Goal: Information Seeking & Learning: Learn about a topic

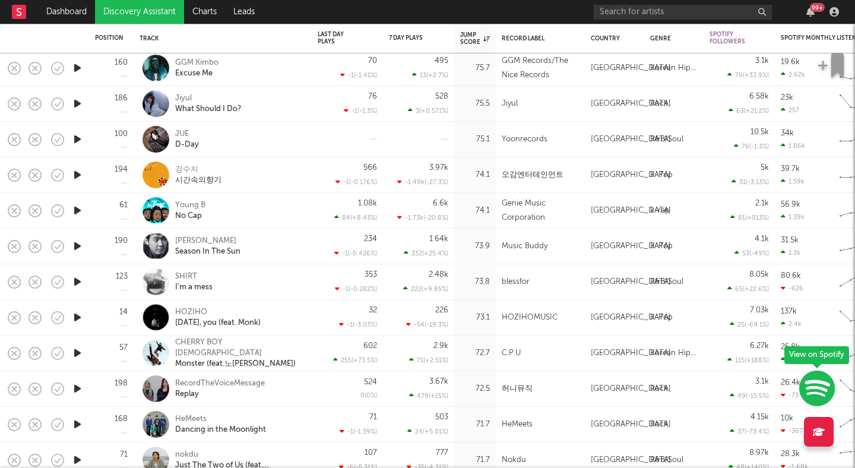
click at [352, 9] on nav "Dashboard Discovery Assistant Charts Leads 99 +" at bounding box center [427, 12] width 855 height 24
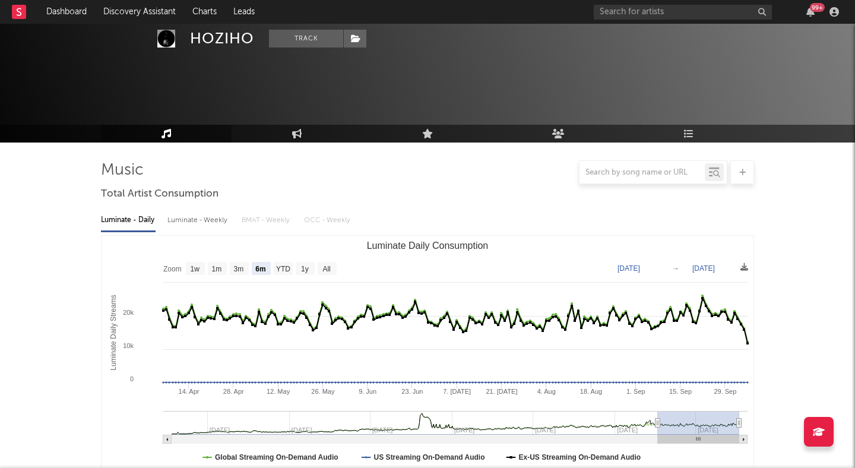
select select "6m"
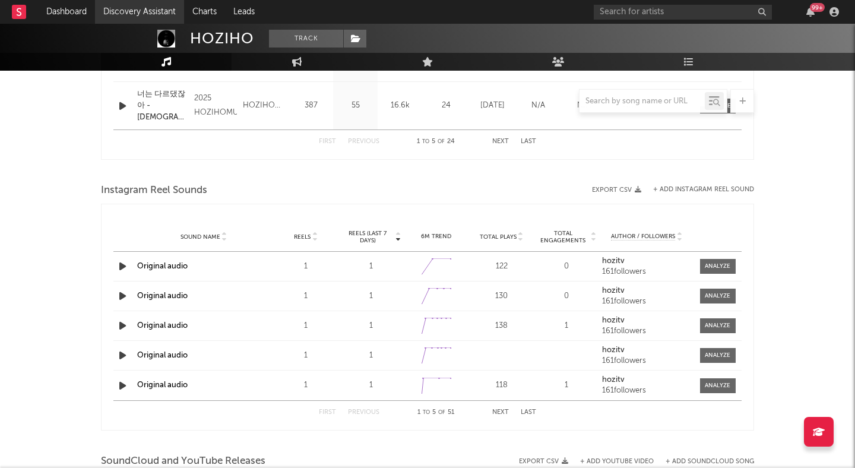
click at [143, 11] on link "Discovery Assistant" at bounding box center [139, 12] width 89 height 24
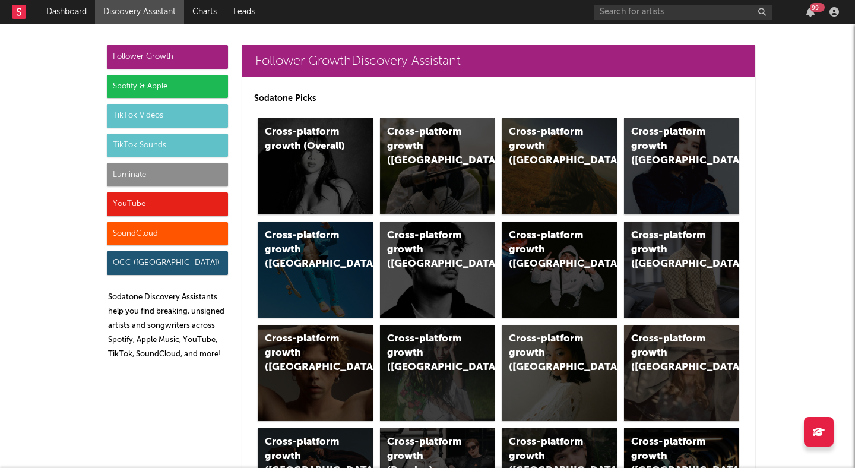
click at [193, 78] on div "Spotify & Apple" at bounding box center [167, 87] width 121 height 24
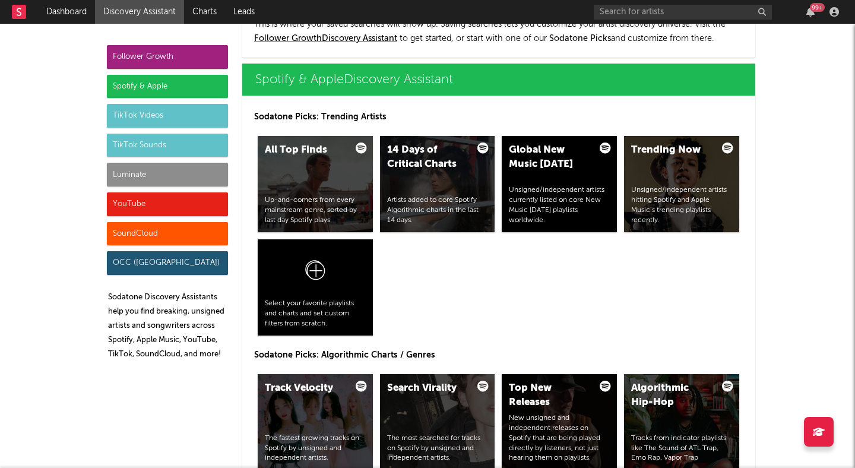
scroll to position [1187, 0]
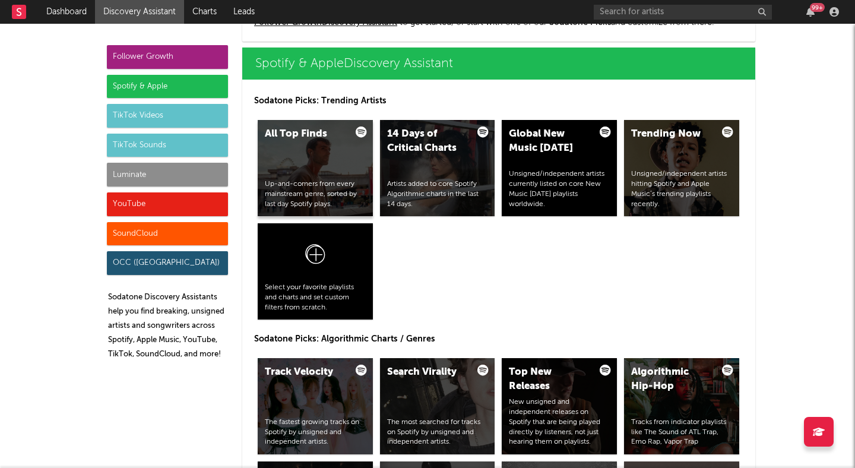
click at [321, 165] on div "All Top Finds Up-and-comers from every mainstream genre, sorted by last day Spo…" at bounding box center [315, 168] width 115 height 96
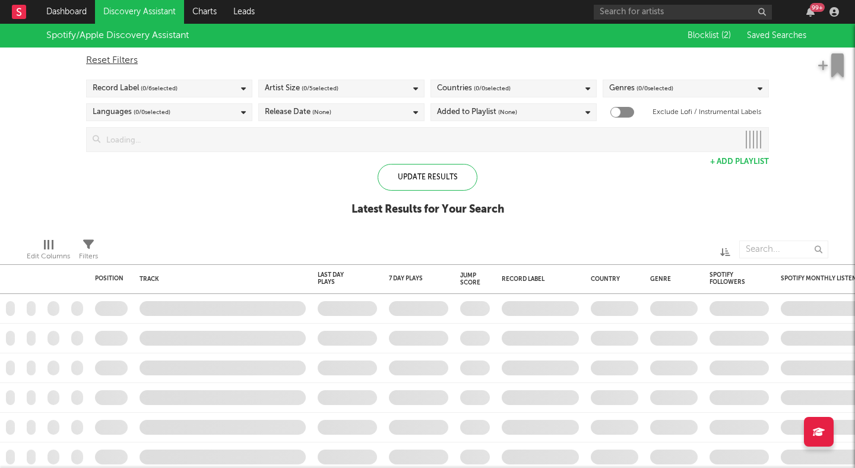
checkbox input "true"
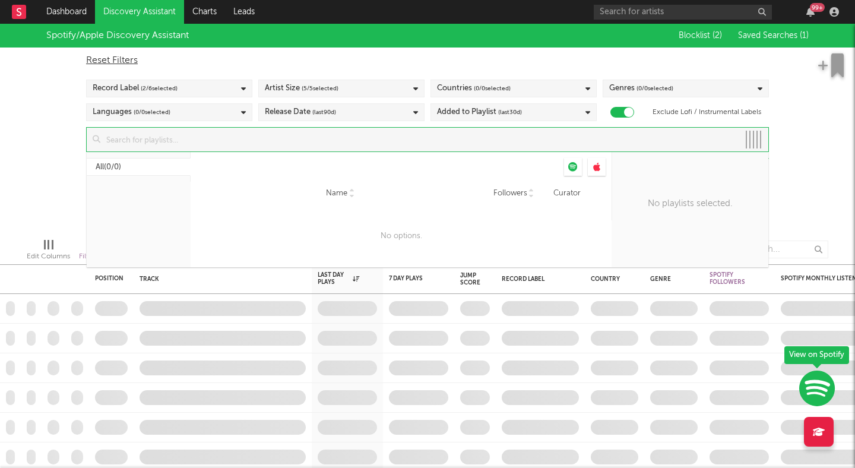
click at [285, 135] on input at bounding box center [419, 140] width 639 height 24
type input "country"
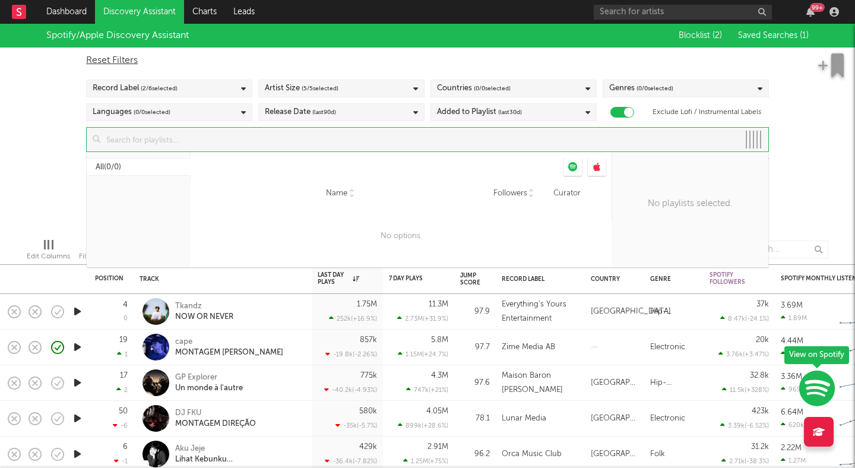
click at [802, 112] on div "Spotify/Apple Discovery Assistant Blocklist ( 2 ) Saved Searches ( 1 ) Reset Fi…" at bounding box center [427, 126] width 855 height 205
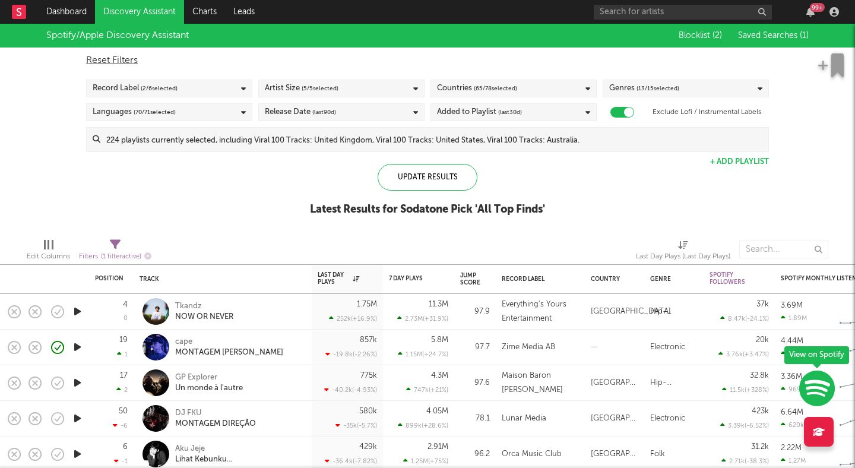
click at [562, 132] on input at bounding box center [434, 140] width 668 height 24
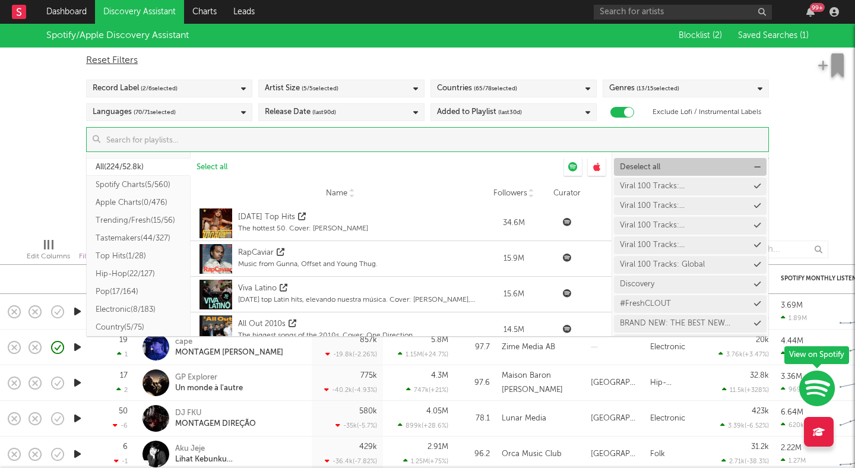
click at [632, 168] on span "Deselect all" at bounding box center [640, 167] width 40 height 8
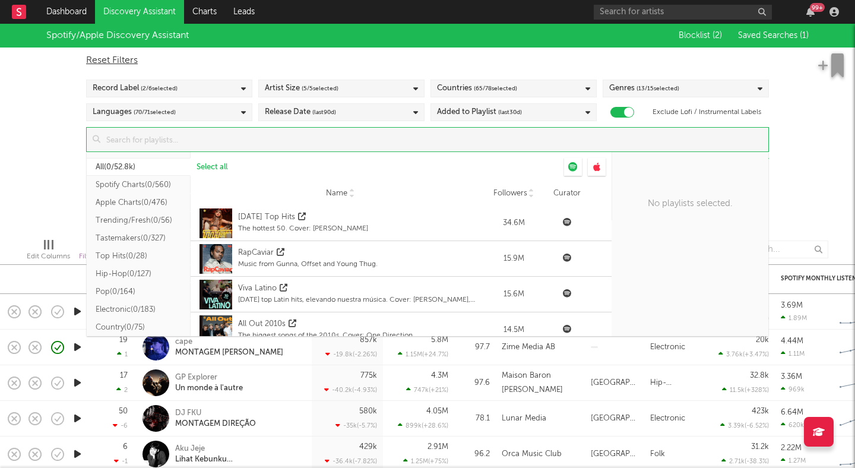
click at [527, 141] on input at bounding box center [434, 140] width 668 height 24
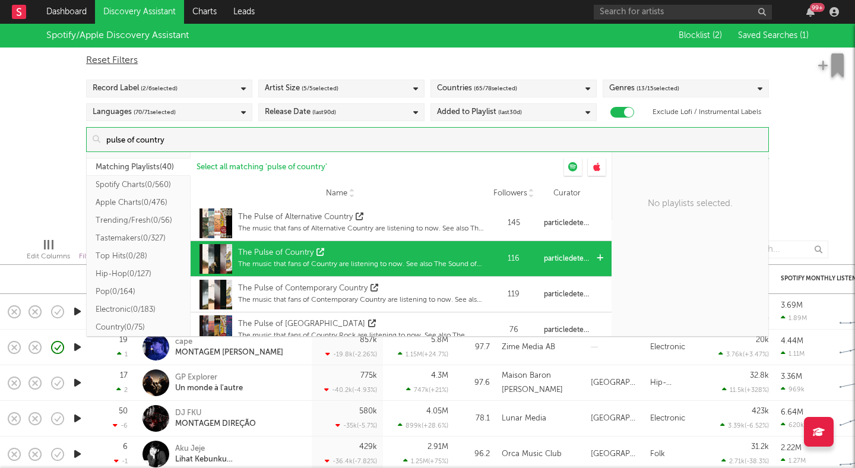
type input "pulse of country"
click at [378, 255] on div "The Pulse of Country" at bounding box center [361, 253] width 246 height 12
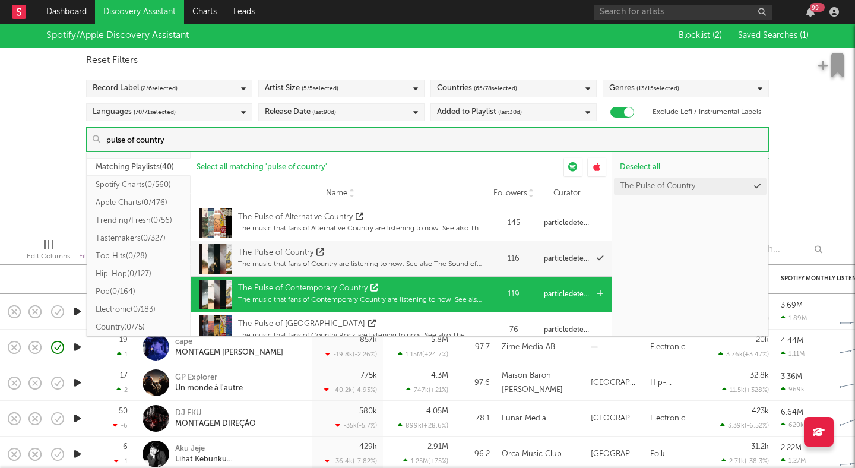
click at [403, 291] on div "The Pulse of Contemporary Country" at bounding box center [361, 289] width 246 height 12
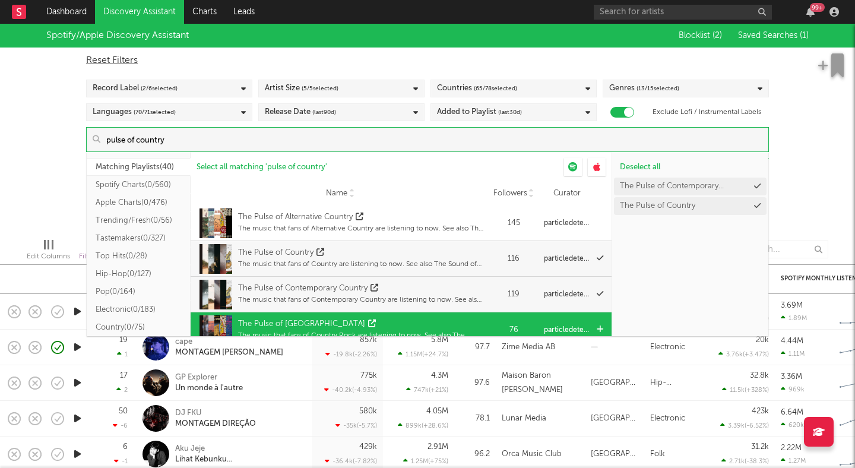
click at [397, 327] on div "The Pulse of Country Rock" at bounding box center [361, 324] width 246 height 12
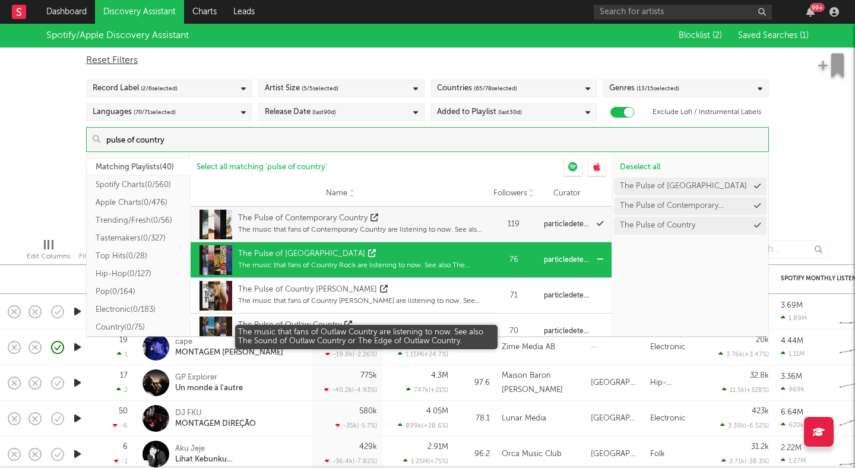
scroll to position [77, 0]
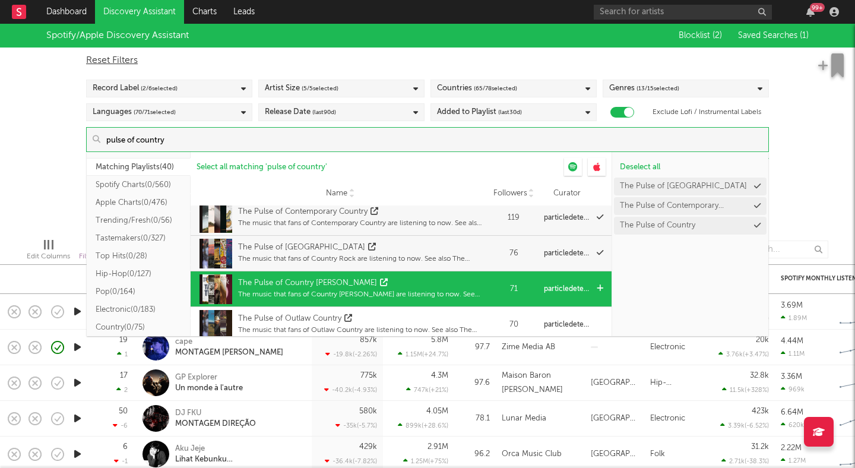
click at [408, 287] on div "The Pulse of Country Dawn" at bounding box center [361, 283] width 246 height 12
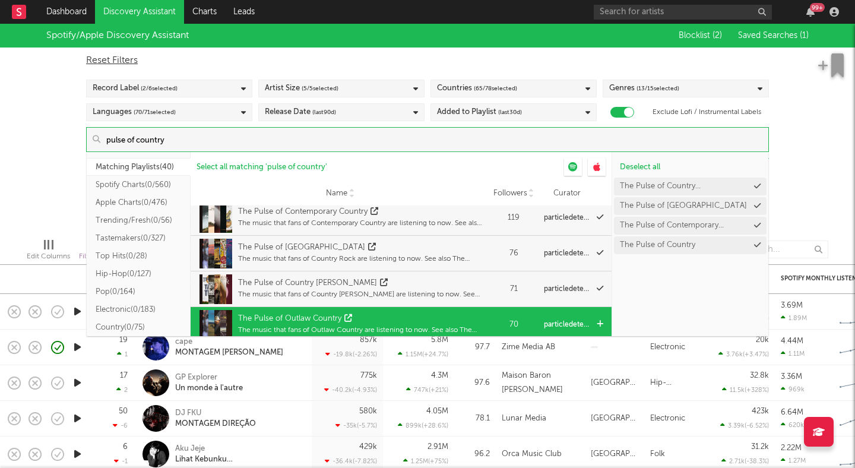
click at [406, 313] on div "The Pulse of Outlaw Country" at bounding box center [361, 319] width 246 height 12
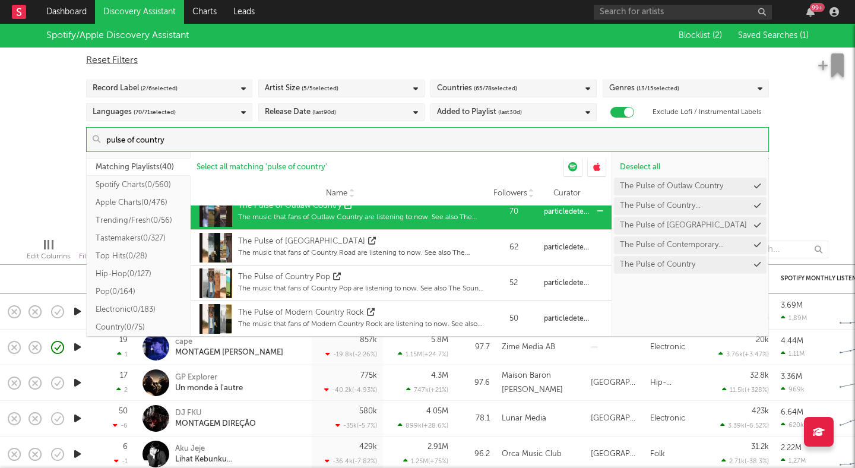
scroll to position [194, 0]
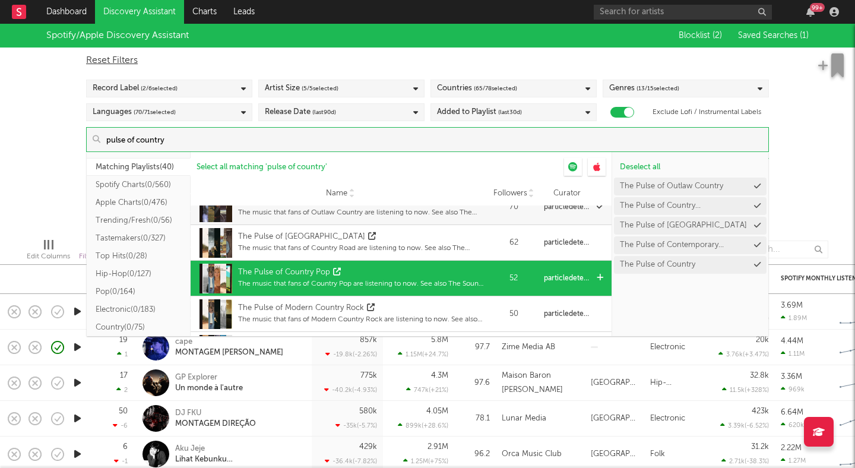
click at [406, 244] on div "The music that fans of Country Road are listening to now. See also The Sound of…" at bounding box center [361, 248] width 246 height 11
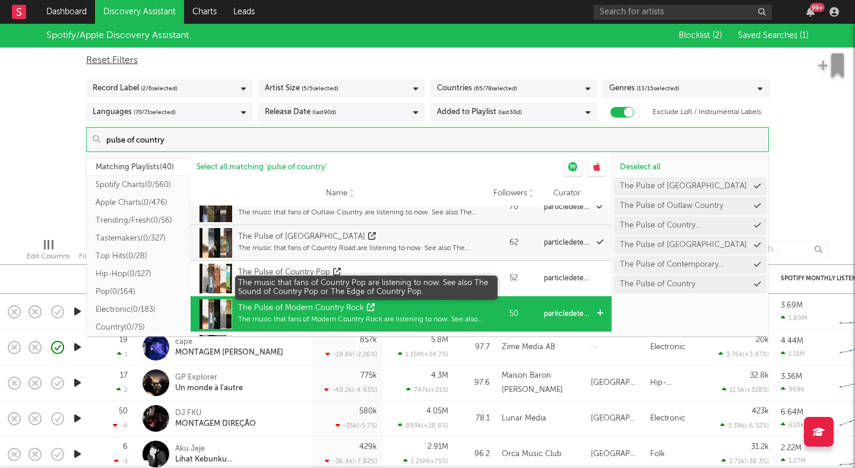
click at [400, 283] on div "The music that fans of Country Pop are listening to now. See also The Sound of …" at bounding box center [361, 284] width 246 height 11
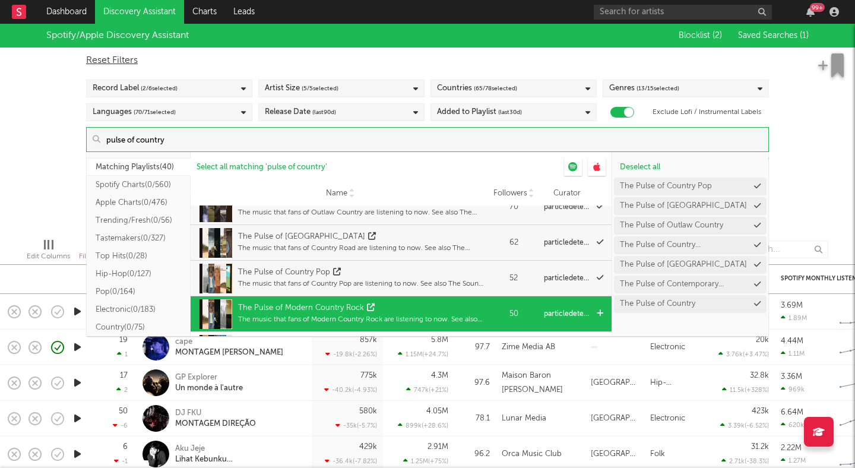
click at [400, 309] on div "The Pulse of Modern Country Rock" at bounding box center [361, 308] width 246 height 12
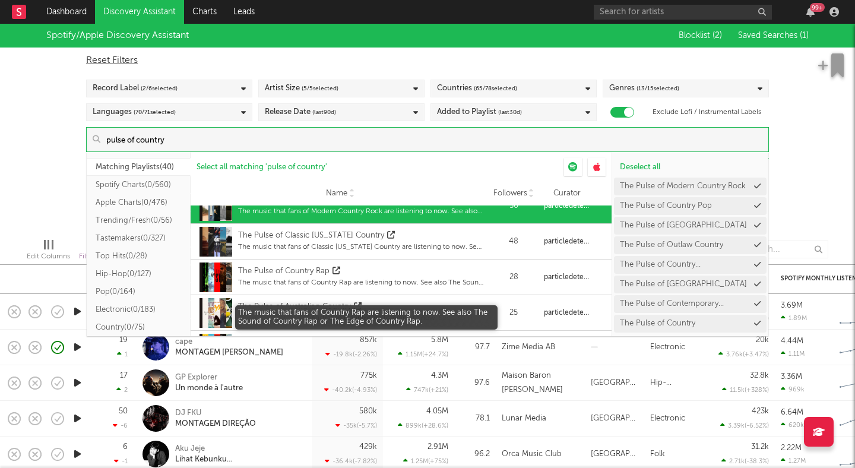
scroll to position [318, 0]
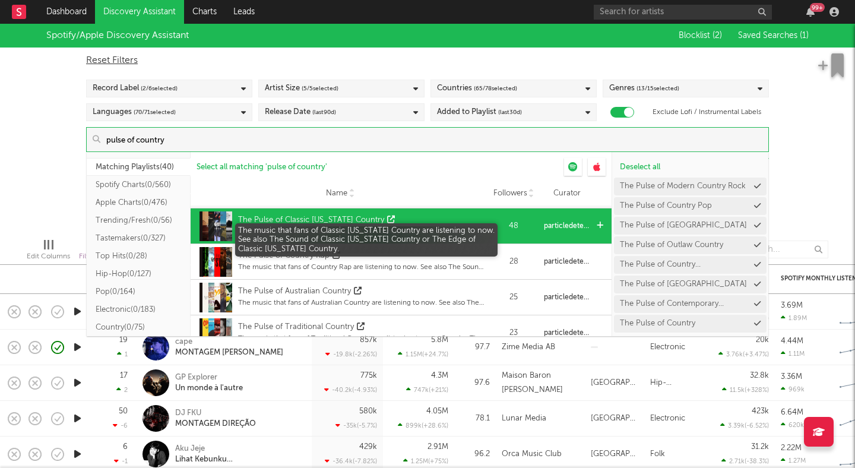
click at [404, 229] on div "The music that fans of Classic Texas Country are listening to now. See also The…" at bounding box center [361, 231] width 246 height 11
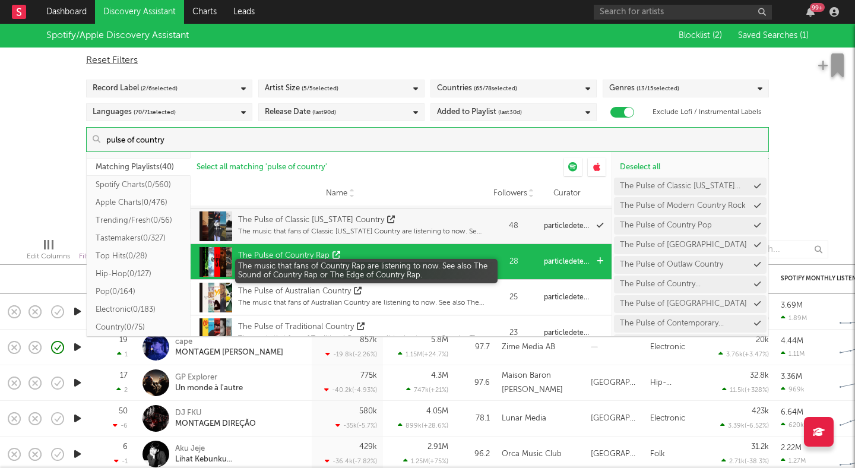
click at [399, 270] on div "The music that fans of Country Rap are listening to now. See also The Sound of …" at bounding box center [361, 267] width 246 height 11
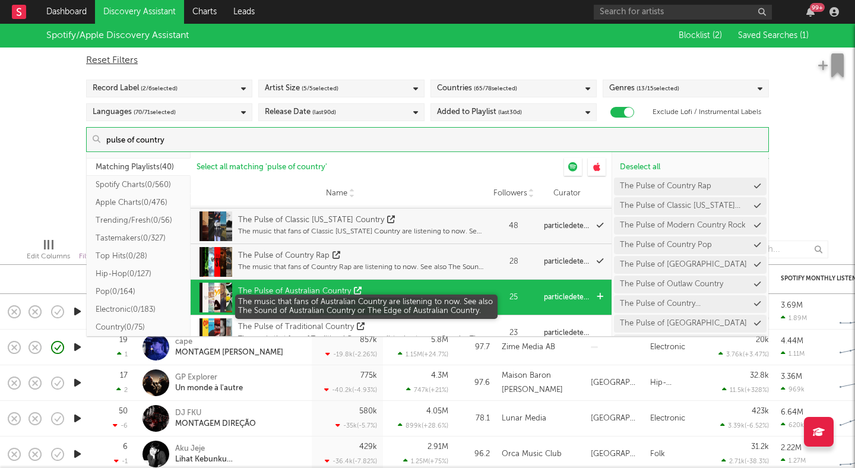
click at [407, 303] on div "The music that fans of Australian Country are listening to now. See also The So…" at bounding box center [361, 303] width 246 height 11
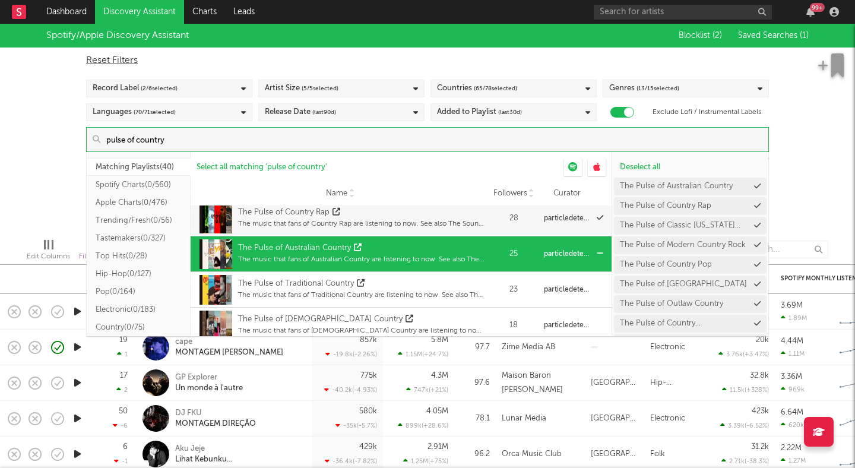
scroll to position [365, 0]
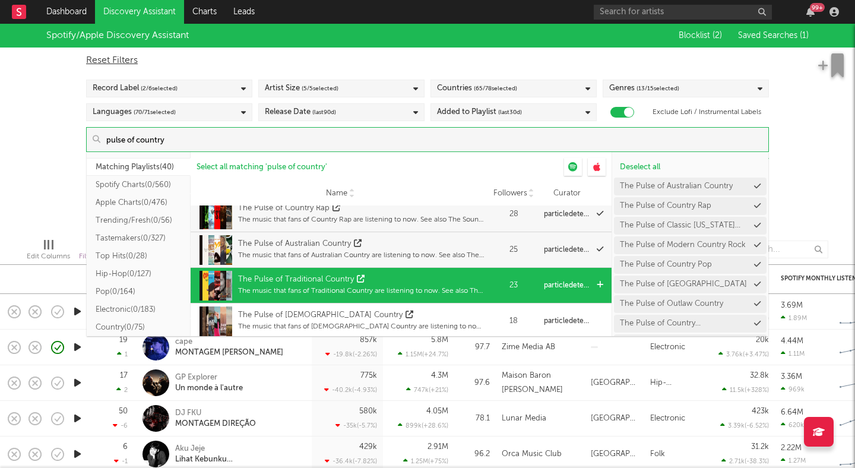
click at [418, 280] on div "The Pulse of Traditional Country" at bounding box center [361, 280] width 246 height 12
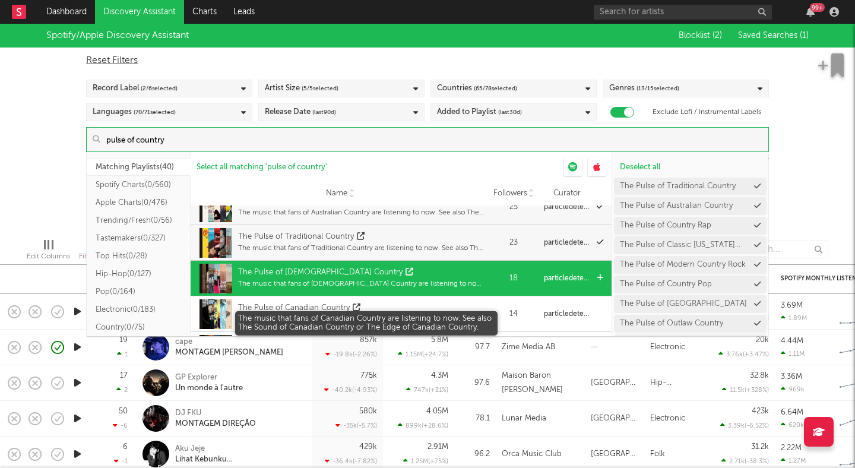
scroll to position [415, 0]
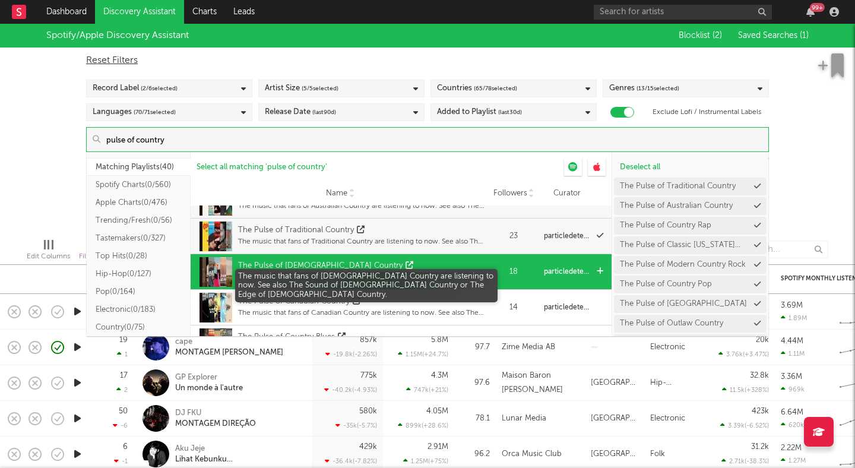
click at [415, 277] on div "The music that fans of Queer Country are listening to now. See also The Sound o…" at bounding box center [361, 277] width 246 height 11
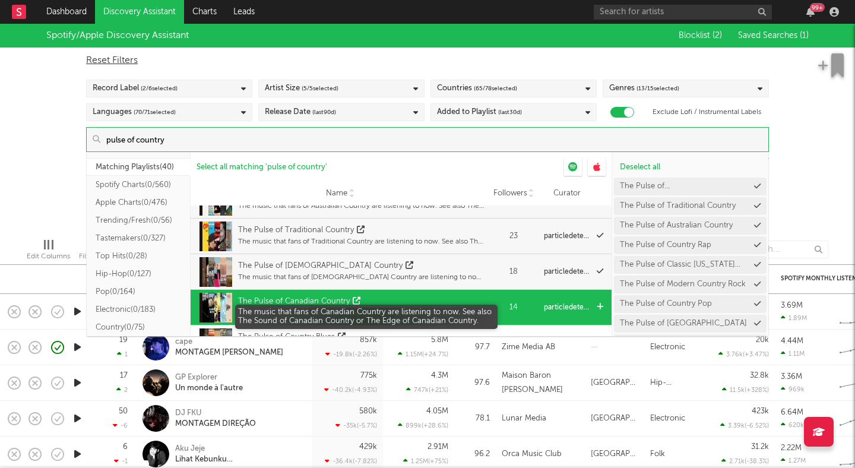
click at [415, 308] on div "The music that fans of Canadian Country are listening to now. See also The Soun…" at bounding box center [361, 313] width 246 height 11
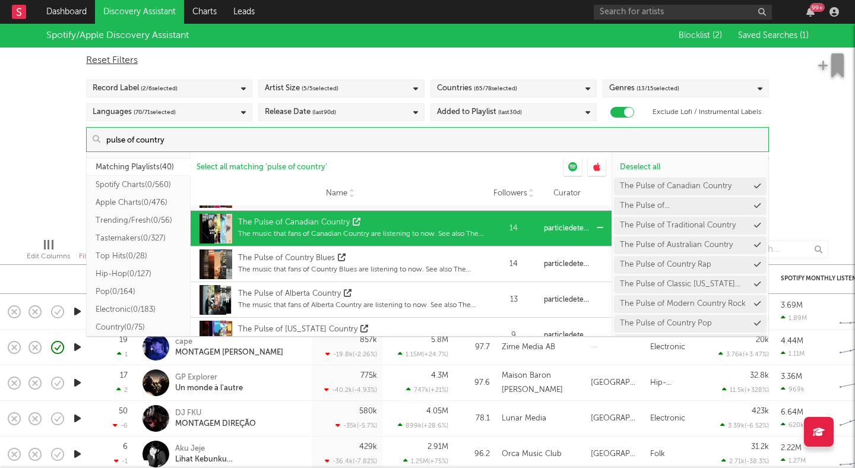
scroll to position [496, 0]
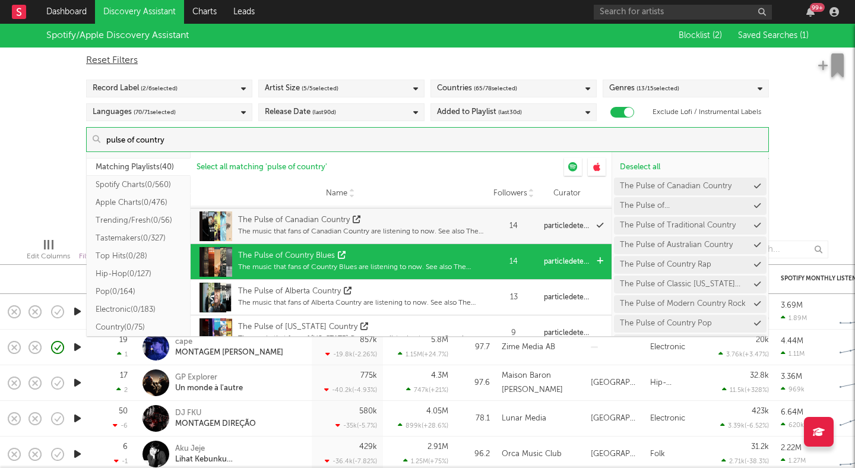
click at [426, 259] on div "The Pulse of Country Blues" at bounding box center [361, 256] width 246 height 12
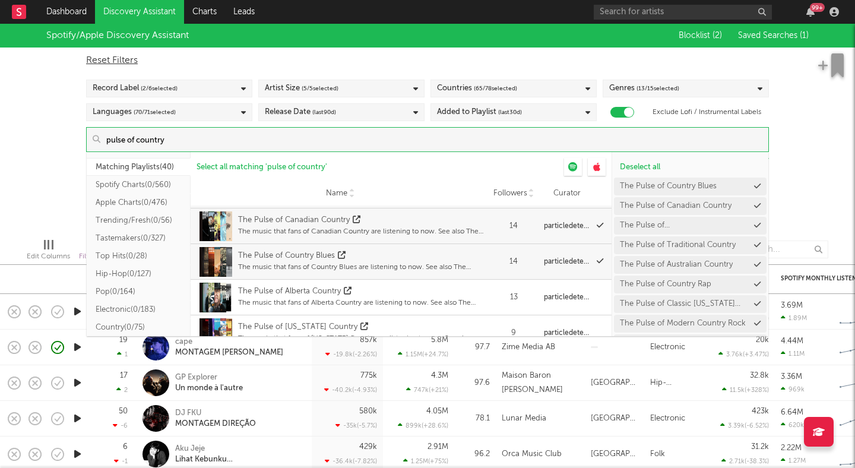
click at [793, 165] on div "Spotify/Apple Discovery Assistant Blocklist ( 2 ) Saved Searches ( 1 ) Reset Fi…" at bounding box center [427, 126] width 855 height 205
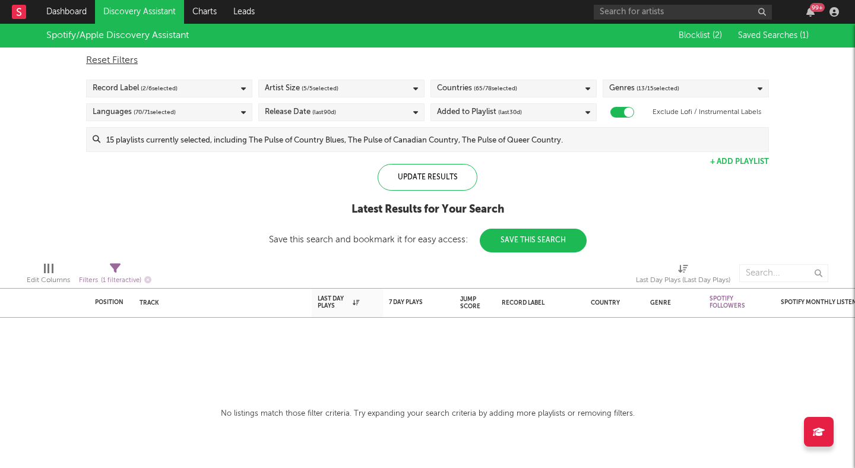
click at [426, 137] on input at bounding box center [434, 140] width 668 height 24
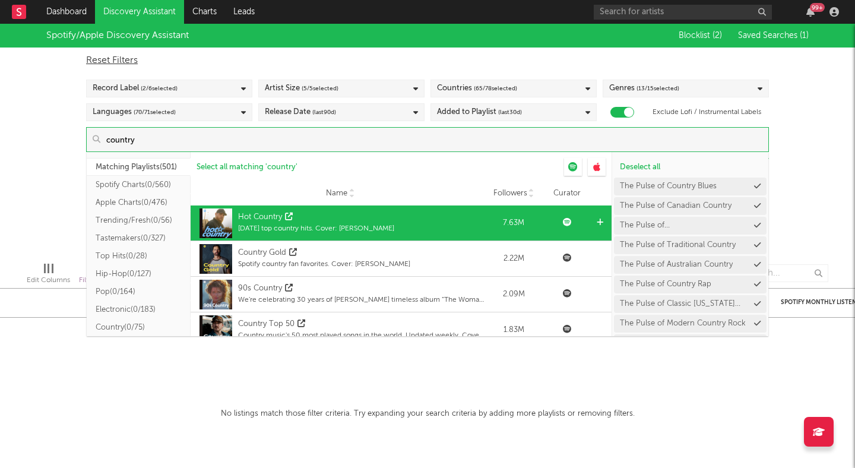
type input "country"
click at [333, 223] on div "Today's top country hits. Cover: Luke Combs" at bounding box center [316, 228] width 156 height 11
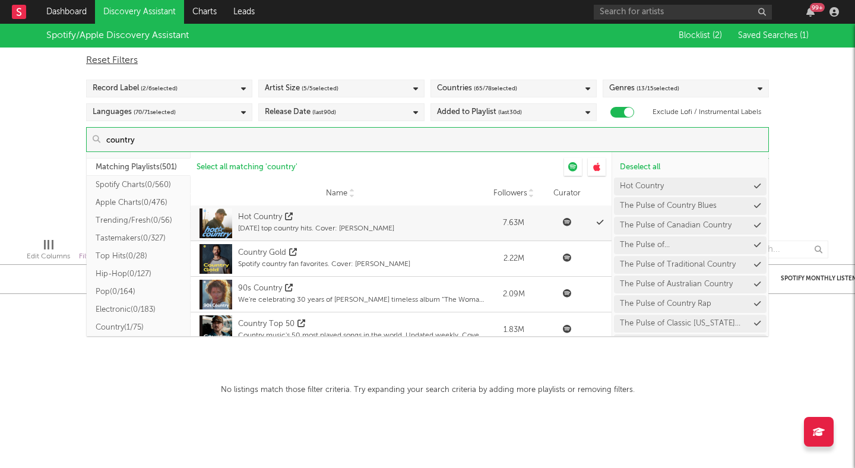
click at [34, 166] on div "Spotify/Apple Discovery Assistant Blocklist ( 2 ) Saved Searches ( 1 ) Reset Fi…" at bounding box center [427, 126] width 855 height 205
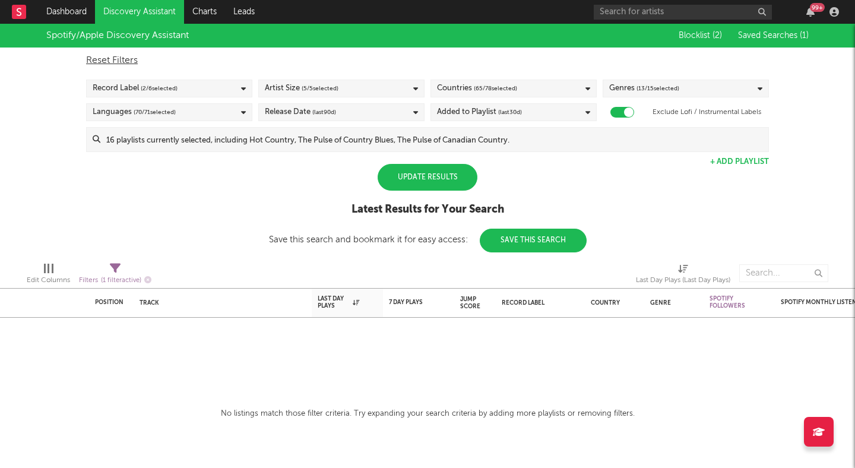
click at [438, 184] on div "Update Results" at bounding box center [428, 177] width 100 height 27
click at [443, 172] on div "Update Results" at bounding box center [428, 177] width 100 height 27
click at [517, 174] on div "Update Results Latest Results for Your Search Save this search and bookmark it …" at bounding box center [428, 208] width 318 height 88
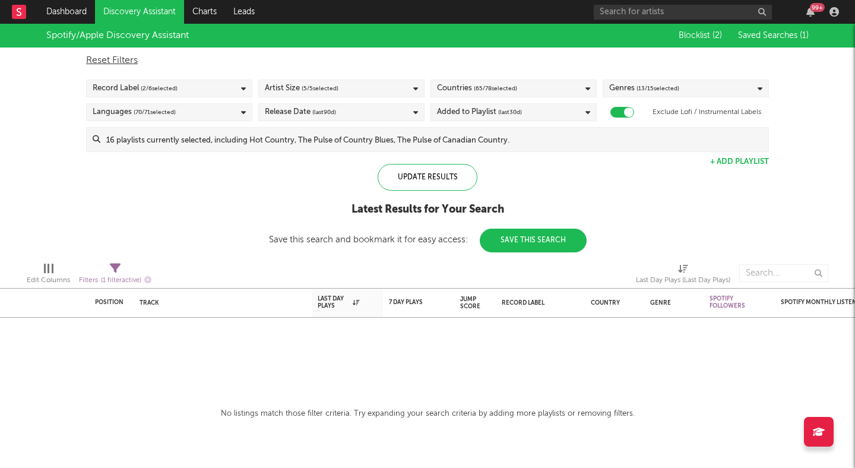
click at [401, 115] on div "Release Date (last 90 d)" at bounding box center [341, 112] width 166 height 18
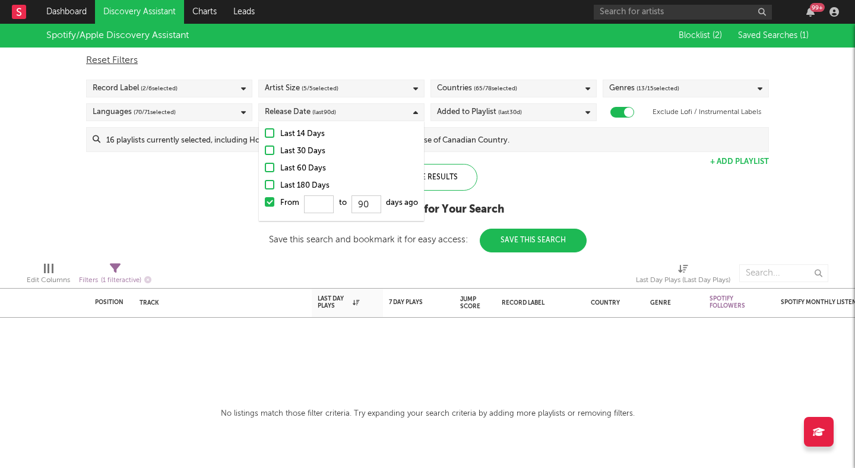
click at [269, 181] on div at bounding box center [270, 185] width 10 height 10
click at [265, 181] on input "Last 180 Days" at bounding box center [265, 186] width 0 height 14
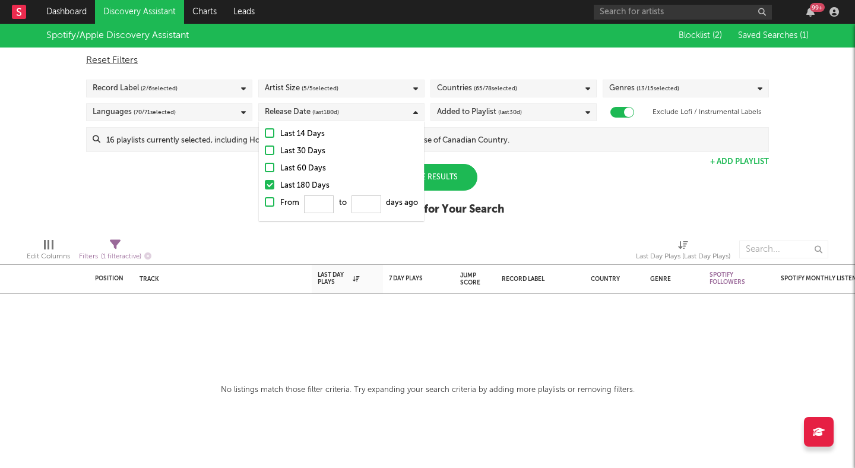
click at [224, 184] on div "Spotify/Apple Discovery Assistant Blocklist ( 2 ) Saved Searches ( 1 ) Reset Fi…" at bounding box center [427, 126] width 855 height 205
click at [438, 173] on div "Update Results" at bounding box center [428, 177] width 100 height 27
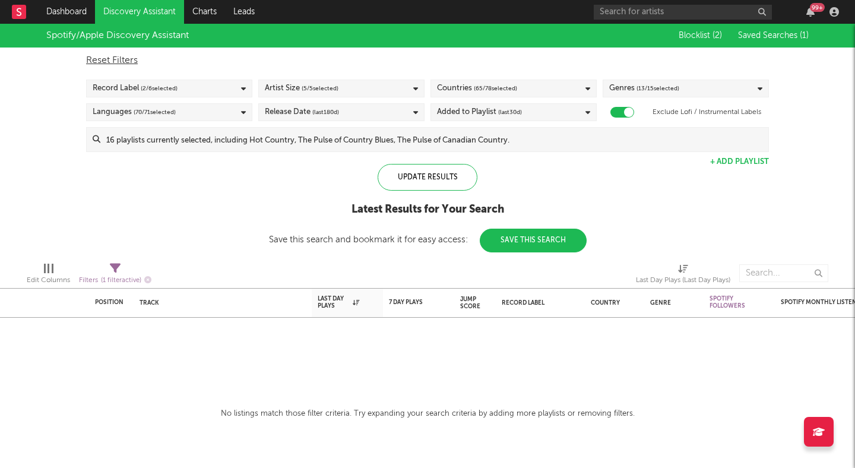
click at [540, 102] on div "Reset Filters Record Label ( 2 / 6 selected) Artist Size ( 5 / 5 selected) Coun…" at bounding box center [427, 100] width 695 height 105
click at [540, 112] on div "Added to Playlist (last 30 d)" at bounding box center [514, 112] width 166 height 18
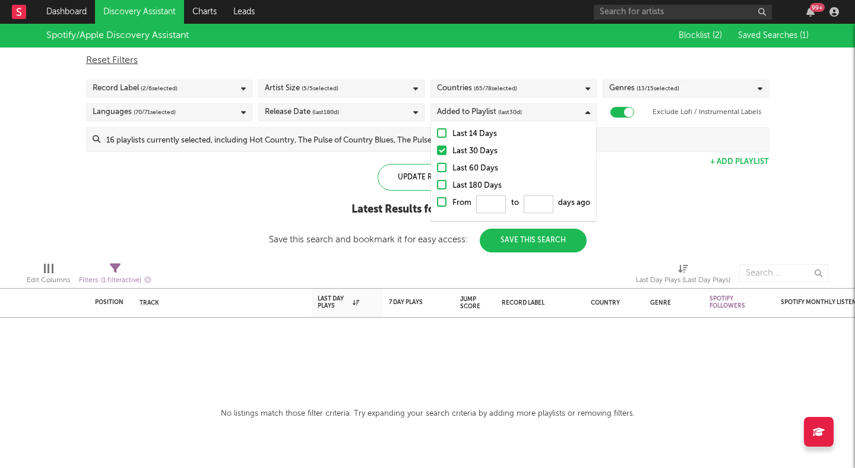
click at [441, 181] on div at bounding box center [442, 185] width 10 height 10
click at [437, 181] on input "Last 180 Days" at bounding box center [437, 186] width 0 height 14
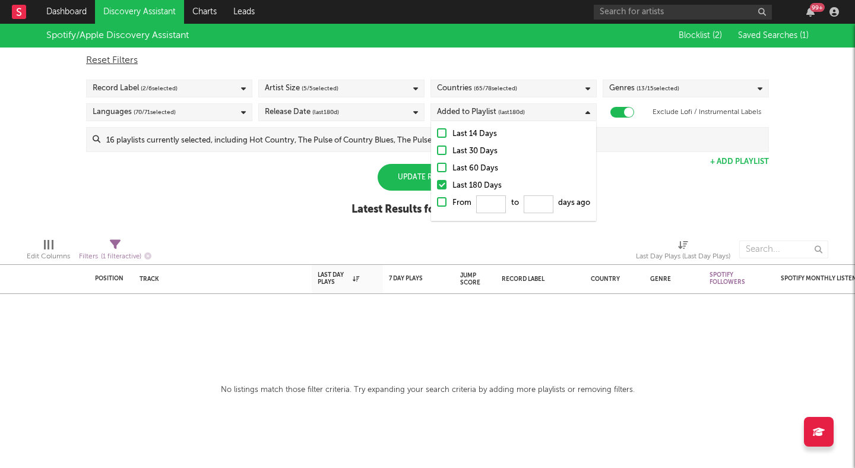
click at [334, 185] on div "Spotify/Apple Discovery Assistant Blocklist ( 2 ) Saved Searches ( 1 ) Reset Fi…" at bounding box center [427, 126] width 855 height 205
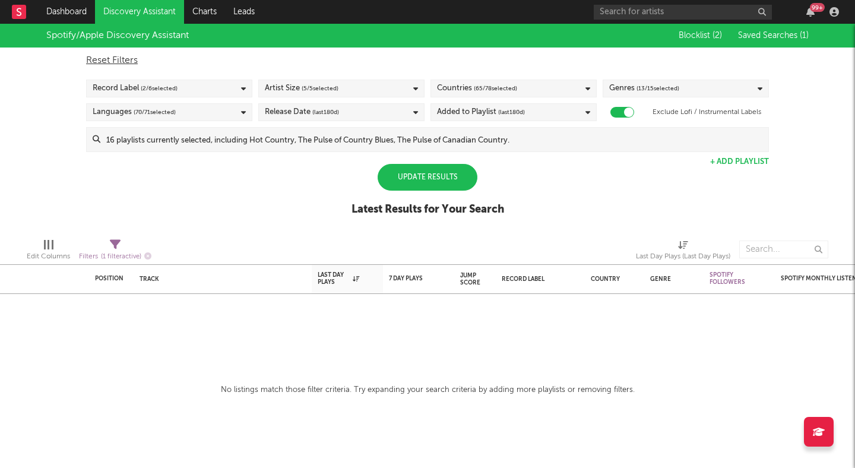
click at [412, 184] on div "Update Results" at bounding box center [428, 177] width 100 height 27
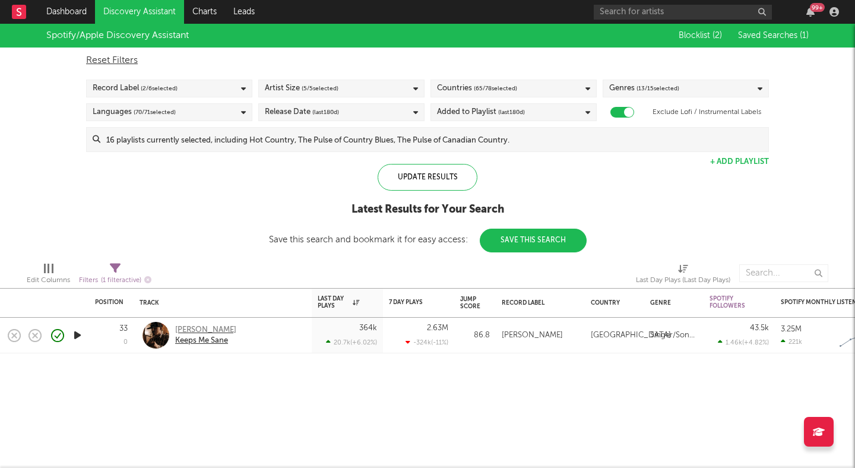
click at [200, 327] on div "Tyler Nance" at bounding box center [205, 330] width 61 height 11
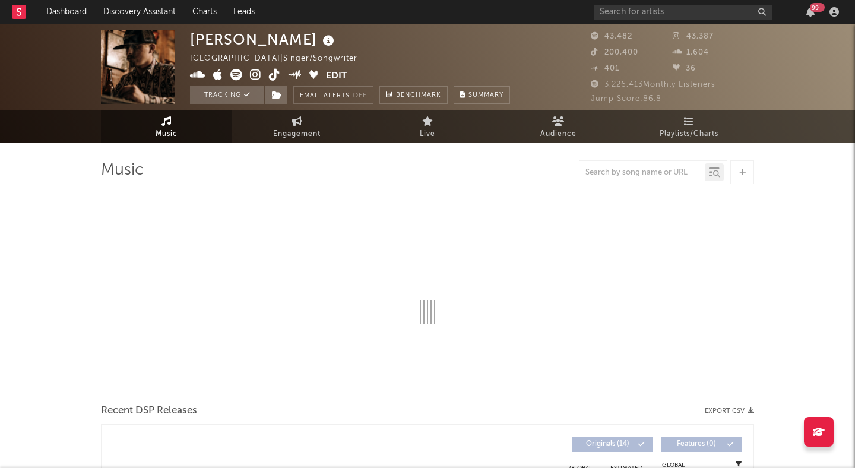
select select "6m"
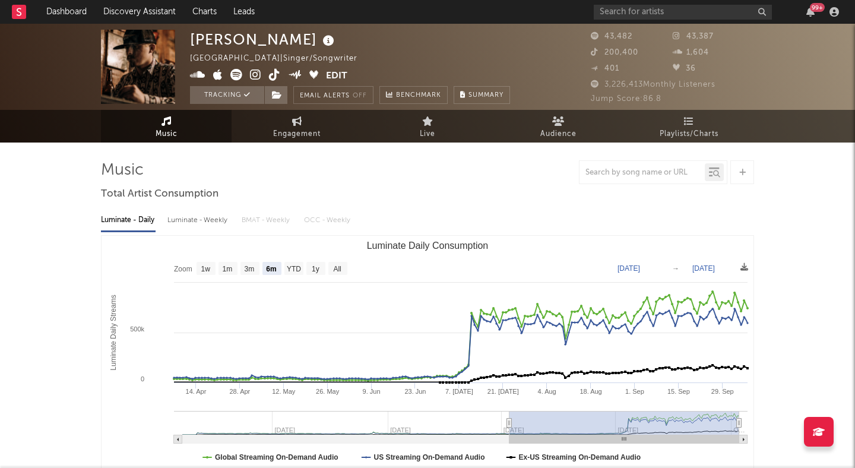
click at [253, 76] on icon at bounding box center [255, 75] width 11 height 12
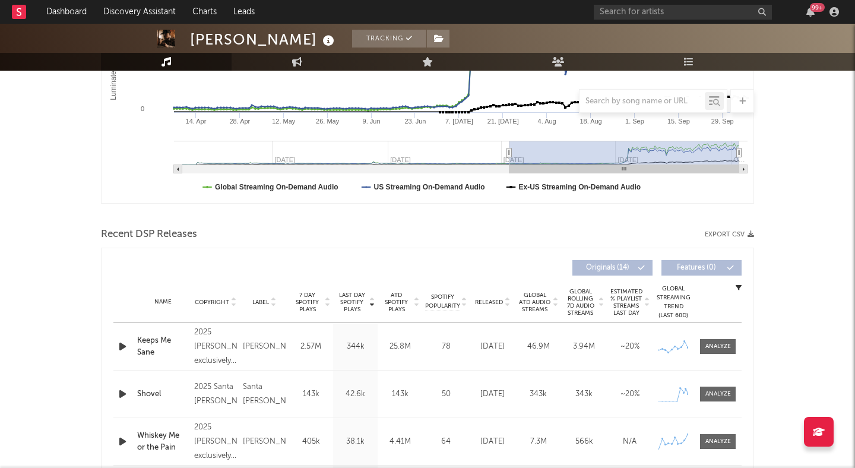
scroll to position [272, 0]
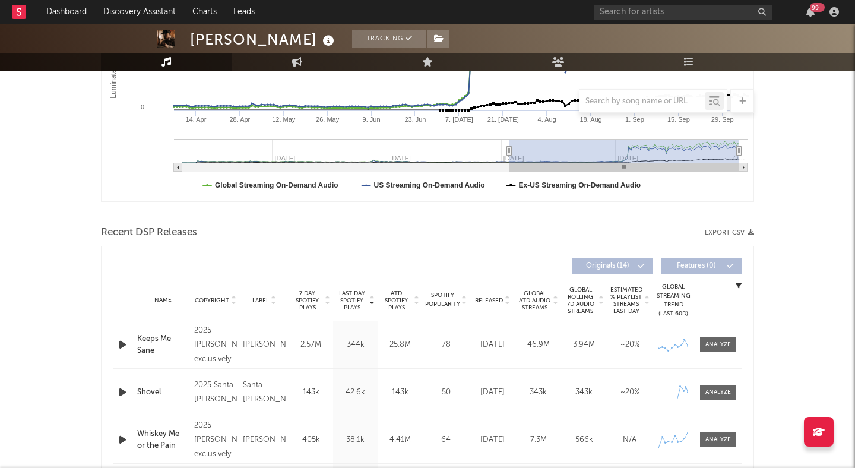
click at [504, 302] on icon at bounding box center [507, 303] width 6 height 5
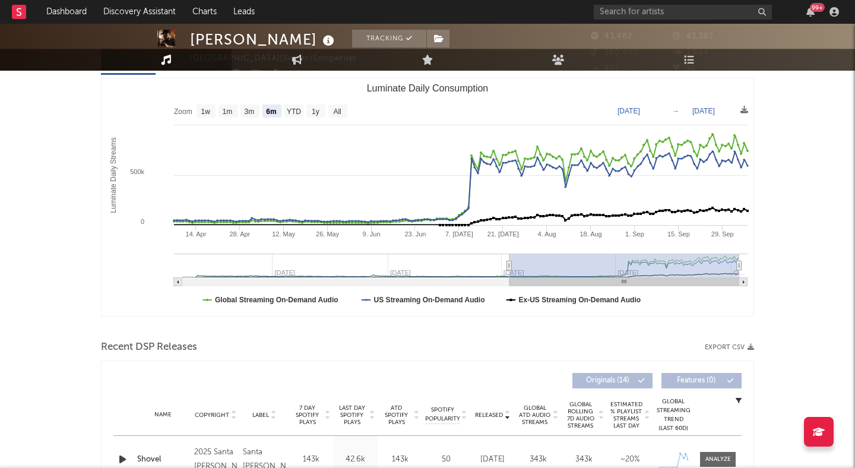
scroll to position [0, 0]
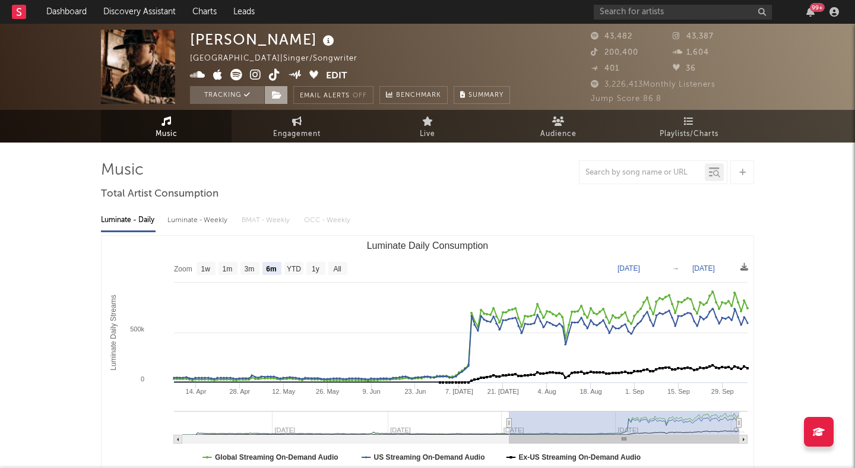
click at [271, 97] on span at bounding box center [276, 95] width 24 height 18
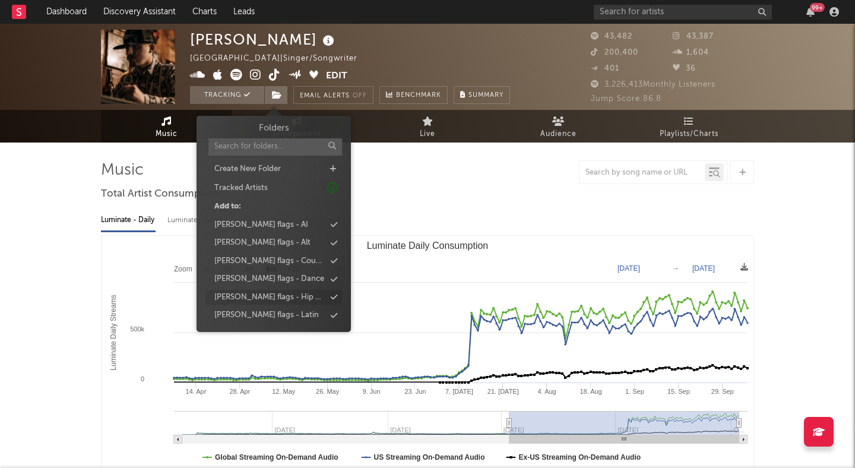
scroll to position [17, 0]
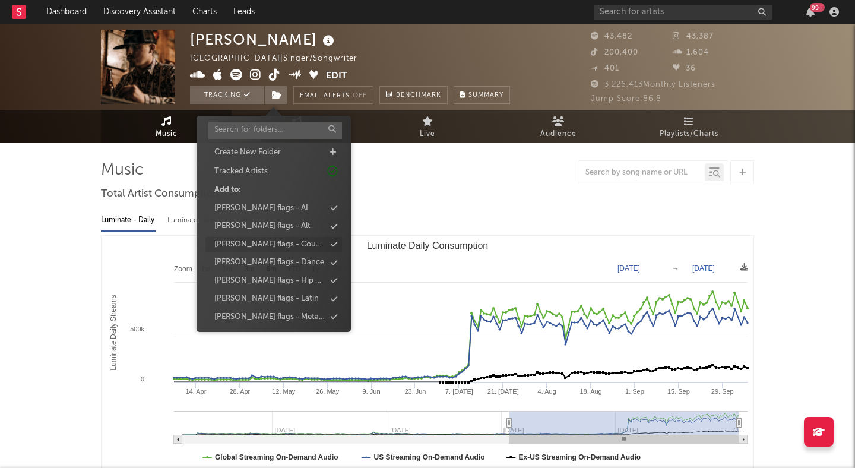
click at [307, 238] on div "peter flags - Country" at bounding box center [274, 244] width 137 height 15
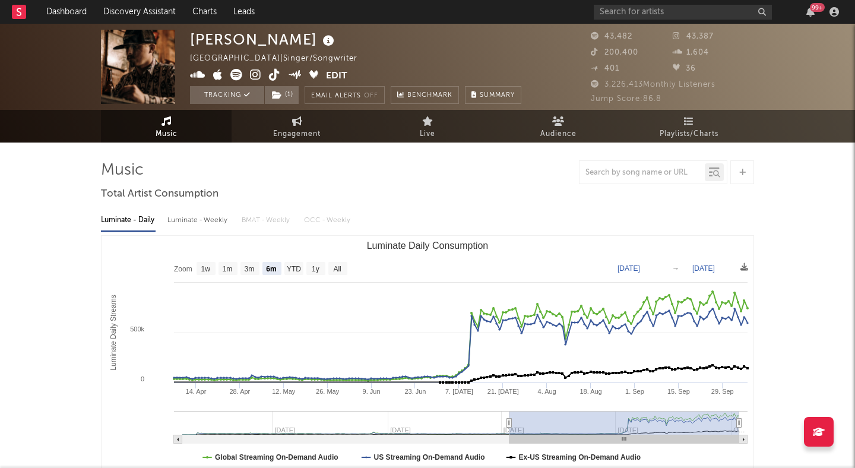
click at [463, 166] on div at bounding box center [427, 172] width 653 height 24
click at [546, 114] on link "Audience" at bounding box center [558, 126] width 131 height 33
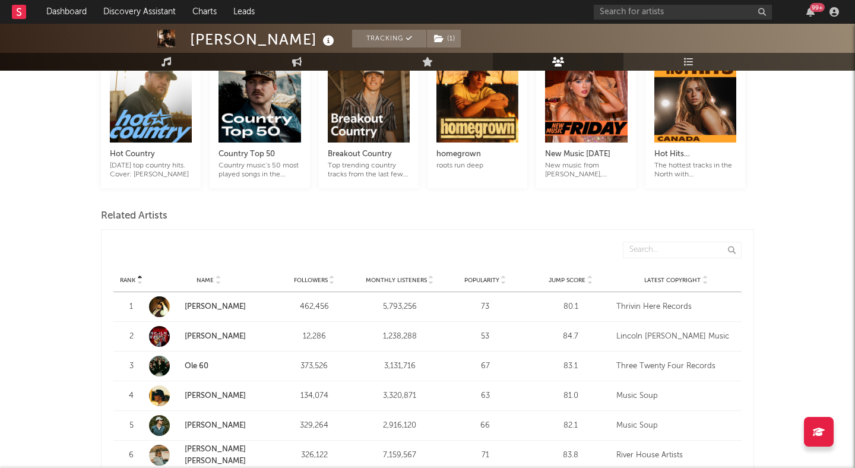
scroll to position [337, 0]
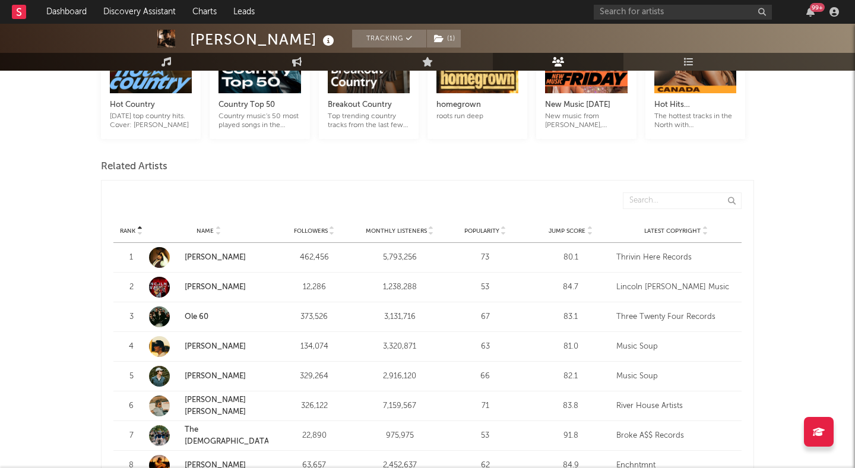
click at [587, 235] on div "Rank Name Followers Monthly Listeners Popularity Jump Score Latest Copyright" at bounding box center [427, 231] width 628 height 24
click at [587, 231] on icon at bounding box center [590, 233] width 6 height 5
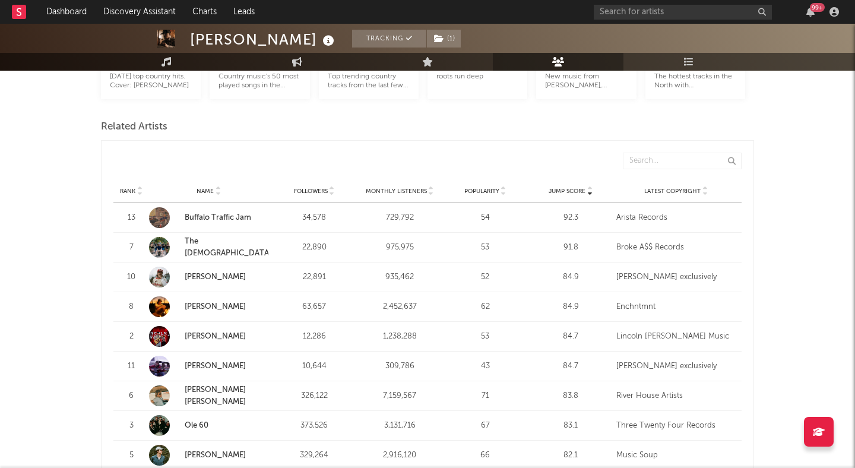
scroll to position [384, 0]
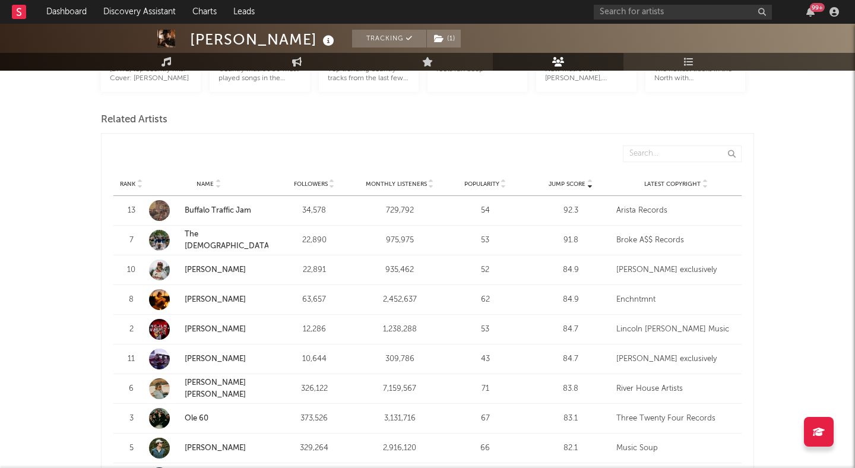
click at [208, 238] on link "The Creekers" at bounding box center [228, 240] width 87 height 20
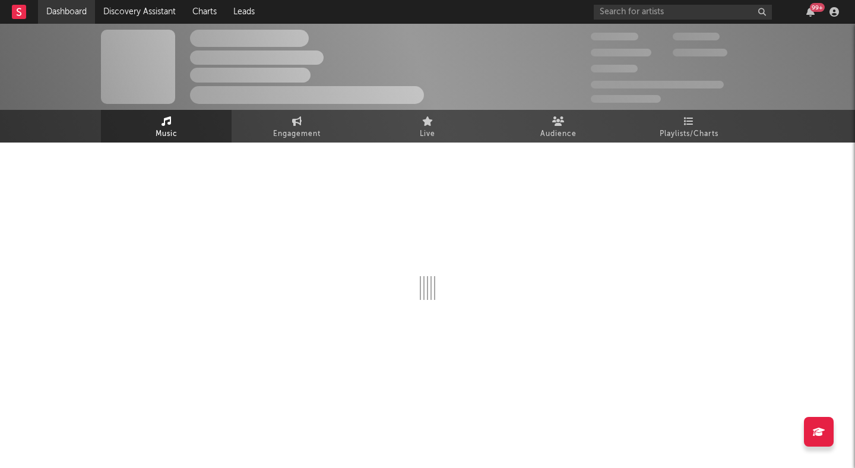
select select "6m"
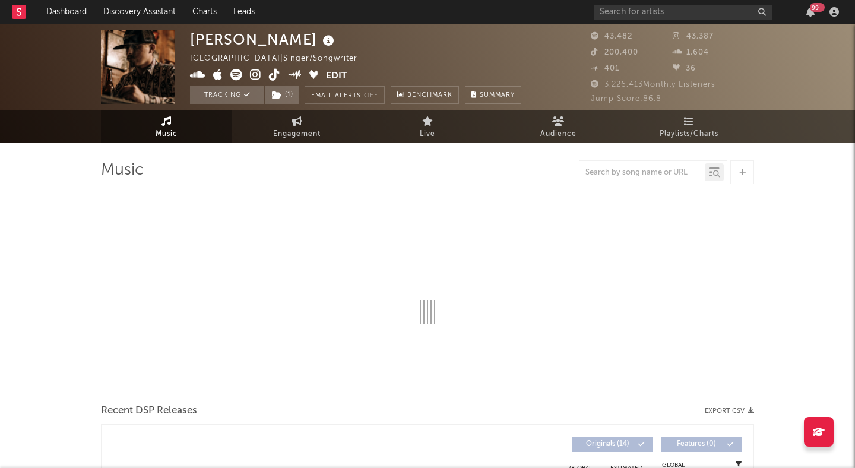
select select "6m"
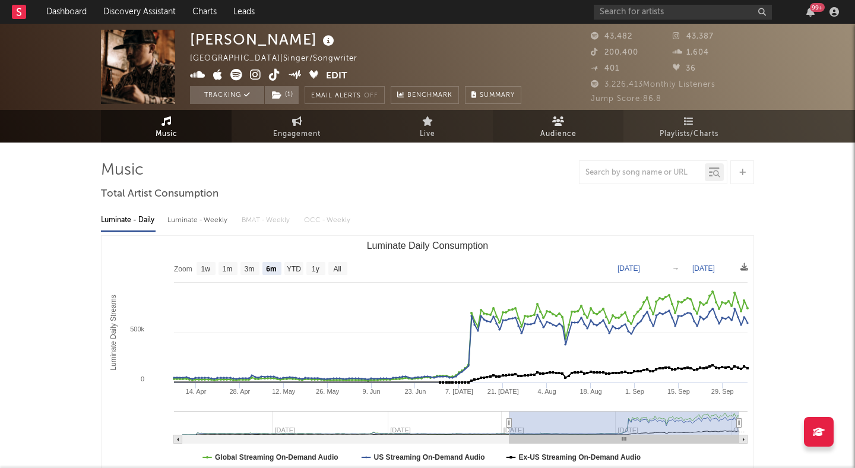
click at [532, 120] on link "Audience" at bounding box center [558, 126] width 131 height 33
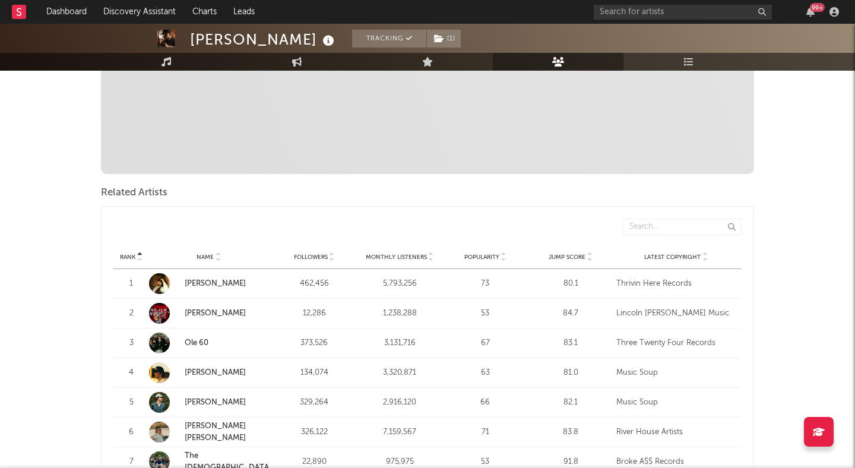
scroll to position [309, 0]
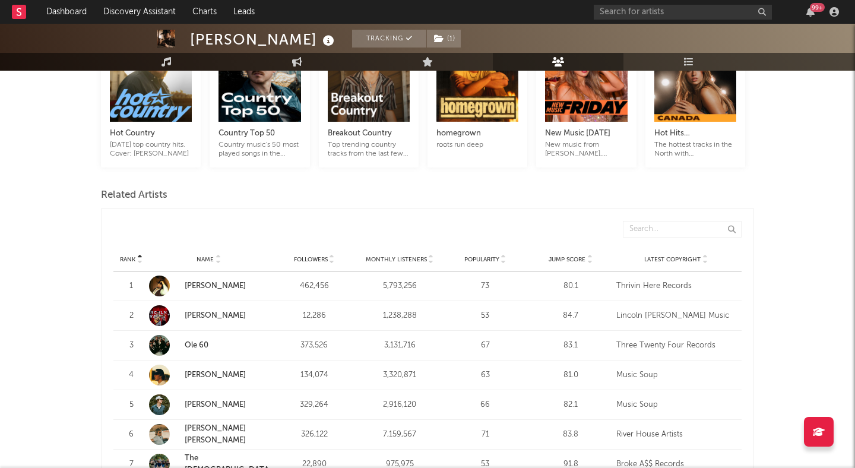
click at [587, 264] on div "Rank Name Followers Monthly Listeners Popularity Jump Score Latest Copyright" at bounding box center [427, 260] width 628 height 24
click at [589, 261] on icon at bounding box center [590, 262] width 6 height 5
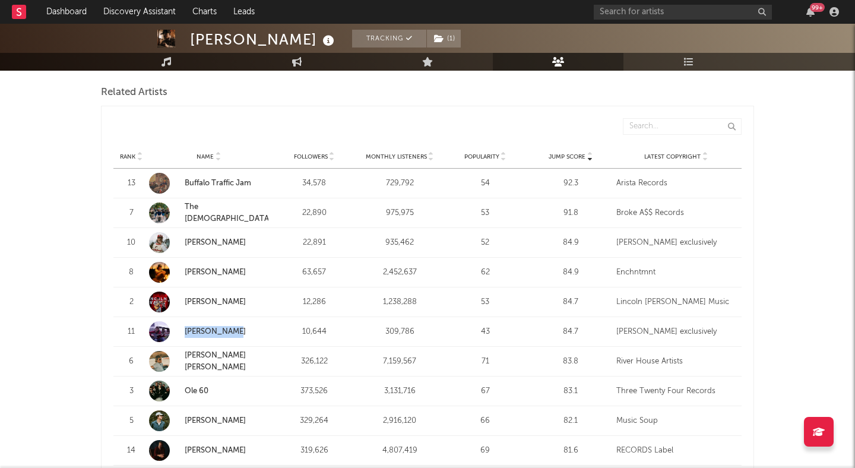
scroll to position [409, 0]
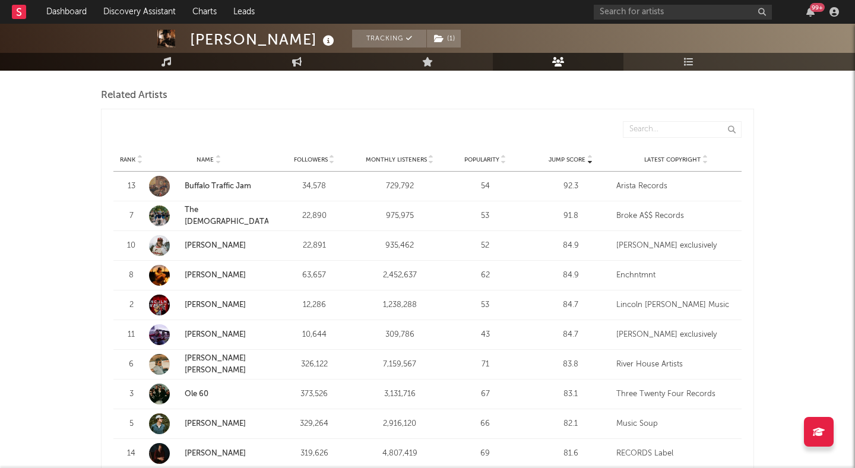
click at [429, 154] on div "Rank Name Followers Monthly Listeners Popularity Jump Score Latest Copyright" at bounding box center [427, 160] width 628 height 24
click at [432, 156] on icon at bounding box center [431, 157] width 6 height 5
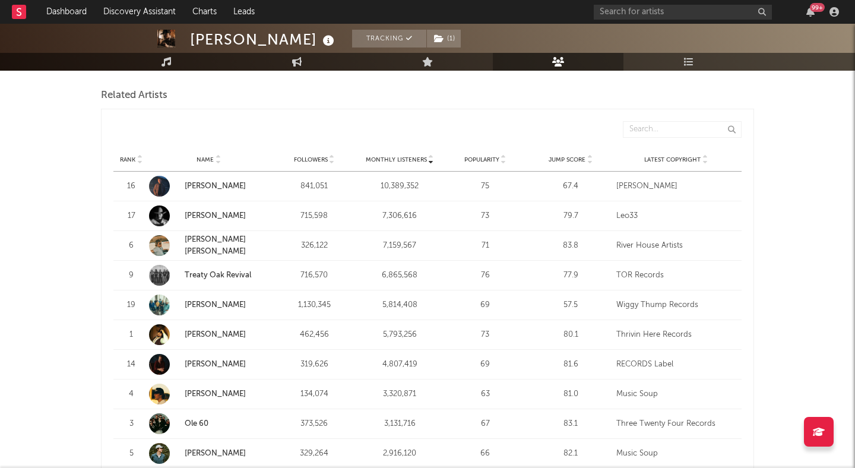
click at [432, 156] on icon at bounding box center [431, 157] width 6 height 5
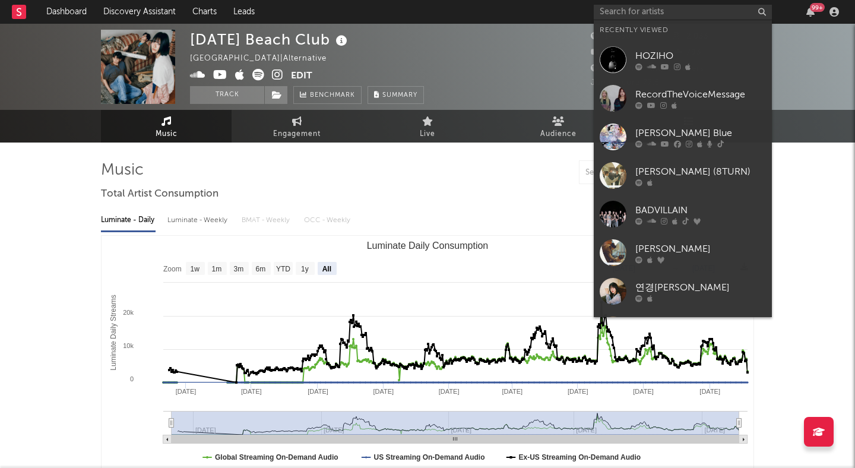
select select "All"
click at [636, 8] on input "text" at bounding box center [683, 12] width 178 height 15
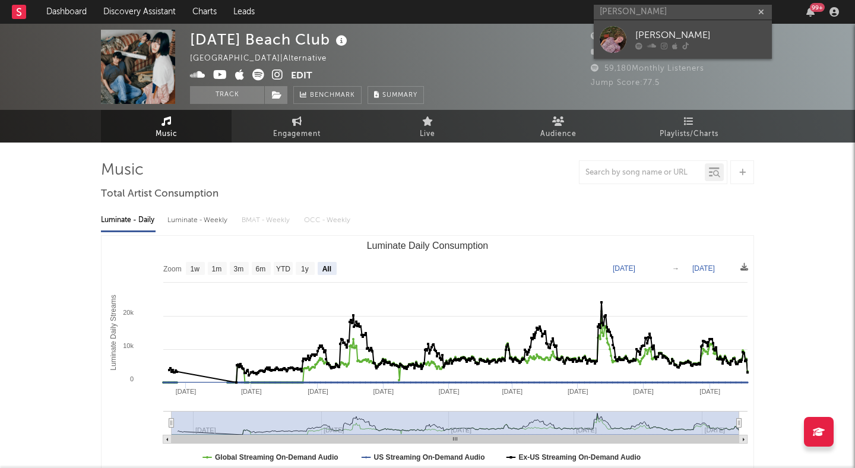
type input "annabelle dinda"
click at [652, 29] on div "Annabelle Dinda" at bounding box center [701, 36] width 131 height 14
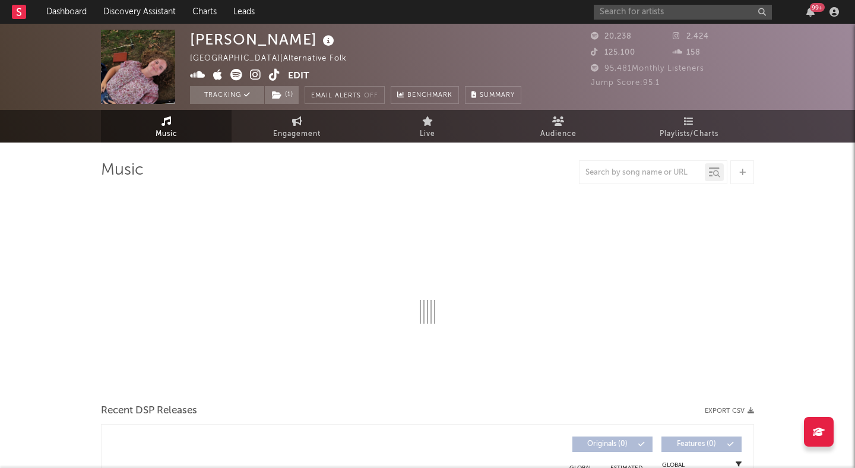
select select "1w"
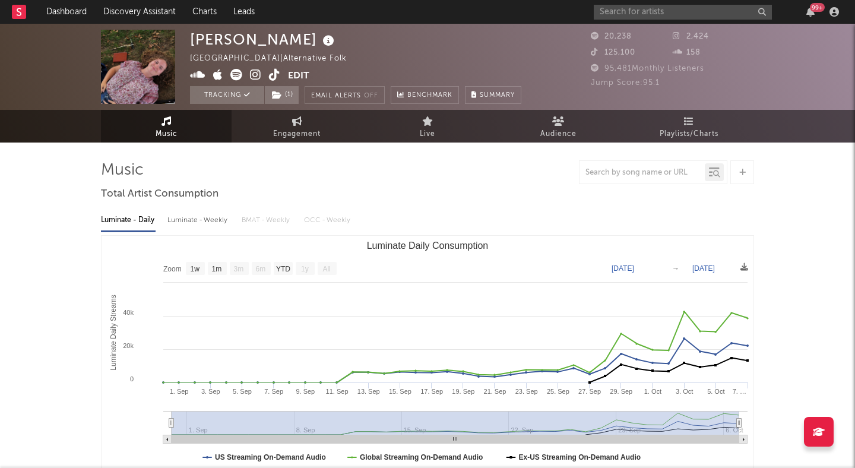
click at [274, 75] on icon at bounding box center [274, 75] width 11 height 12
click at [253, 71] on icon at bounding box center [255, 75] width 11 height 12
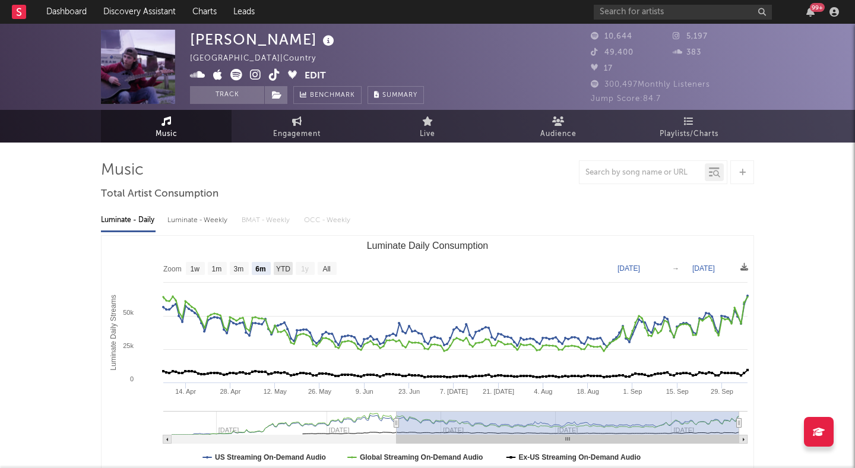
click at [289, 265] on text "YTD" at bounding box center [283, 269] width 14 height 8
select select "YTD"
type input "[DATE]"
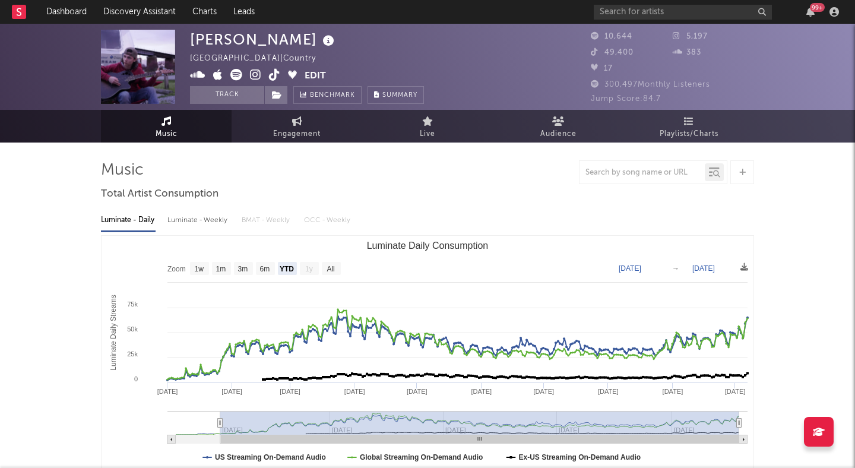
click at [256, 70] on icon at bounding box center [255, 75] width 11 height 12
click at [209, 223] on div "Luminate - Weekly" at bounding box center [198, 220] width 62 height 20
select select "6m"
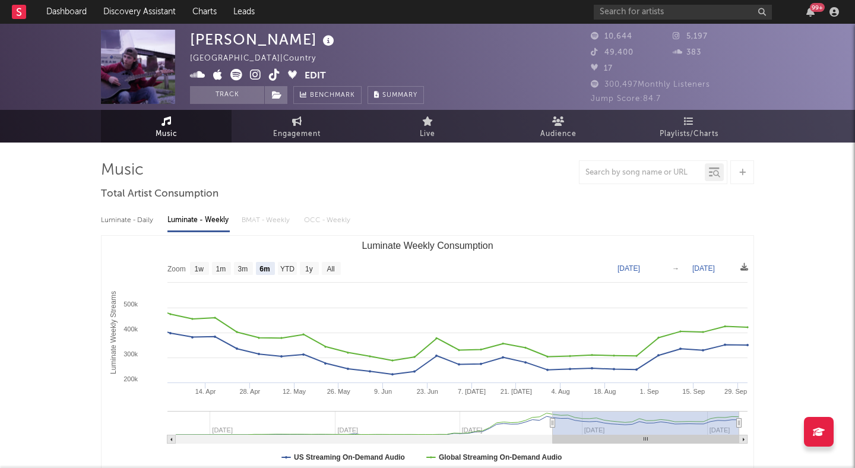
click at [106, 225] on div "Luminate - Daily" at bounding box center [128, 220] width 55 height 20
select select "6m"
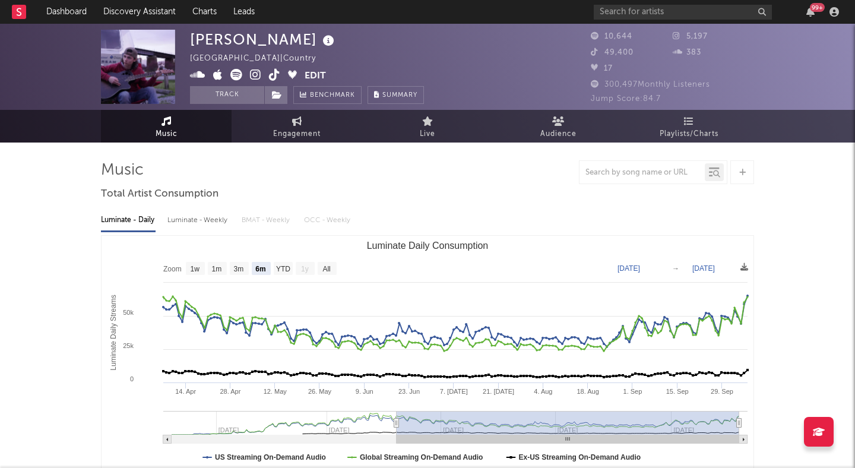
click at [479, 182] on div at bounding box center [427, 172] width 653 height 24
